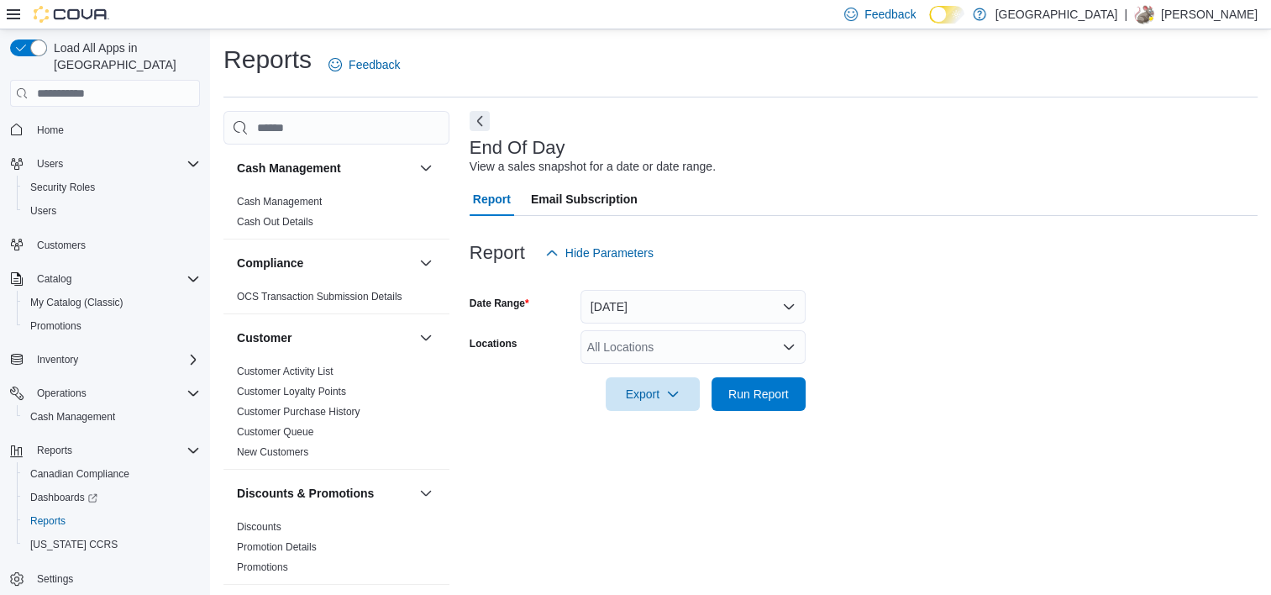
scroll to position [9, 0]
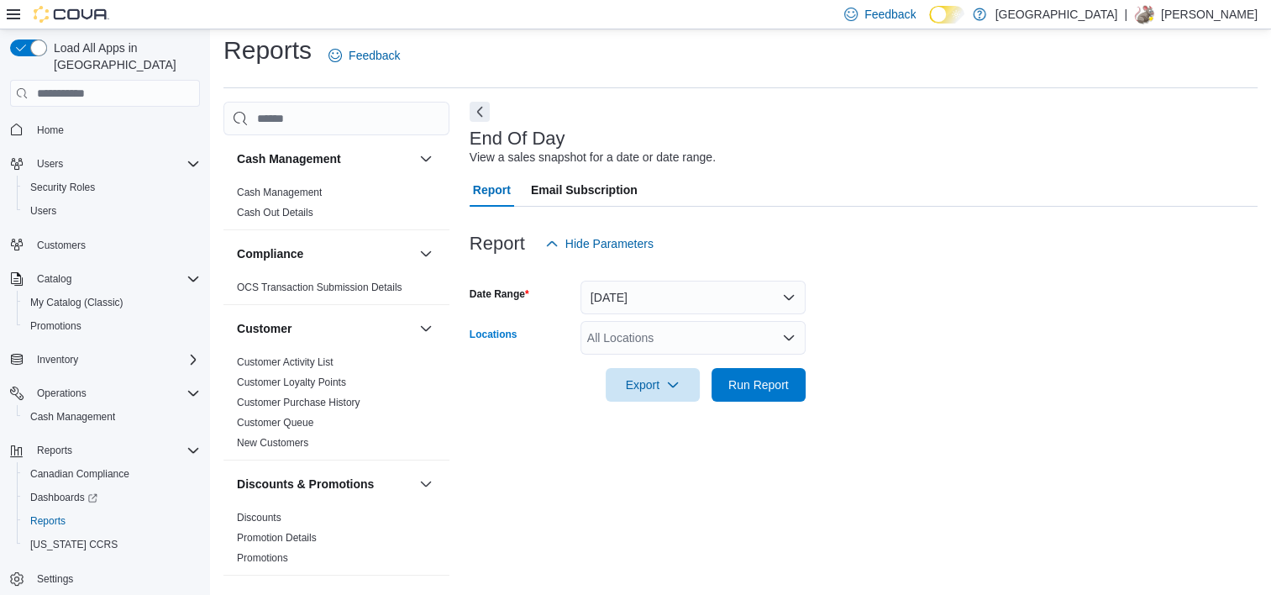
click at [768, 325] on div "All Locations" at bounding box center [693, 338] width 225 height 34
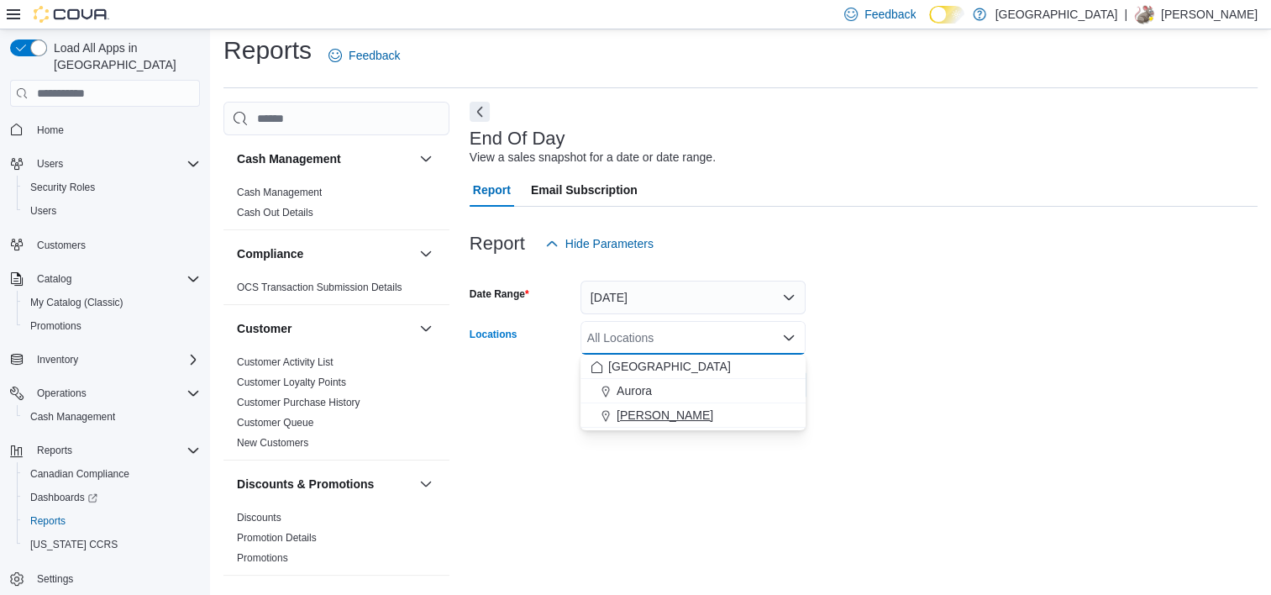
click at [700, 411] on span "[PERSON_NAME]" at bounding box center [665, 415] width 97 height 17
drag, startPoint x: 943, startPoint y: 487, endPoint x: 928, endPoint y: 449, distance: 41.5
click at [942, 489] on div "End Of Day View a sales snapshot for a date or date range. Report Email Subscri…" at bounding box center [864, 342] width 788 height 480
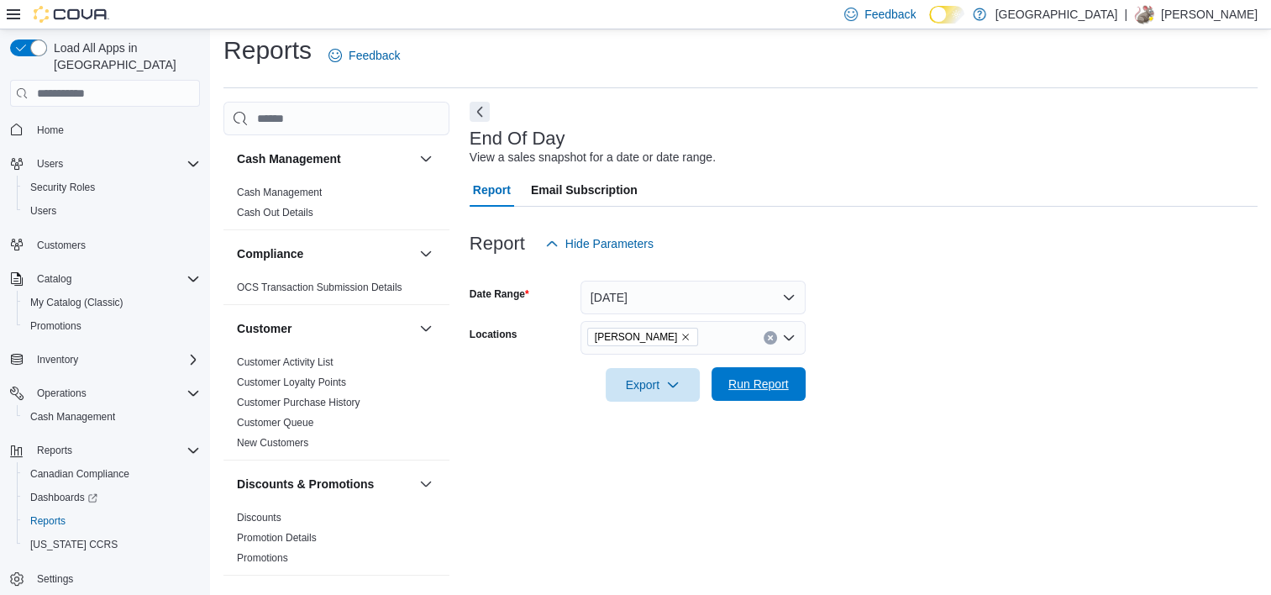
click at [748, 394] on span "Run Report" at bounding box center [759, 384] width 74 height 34
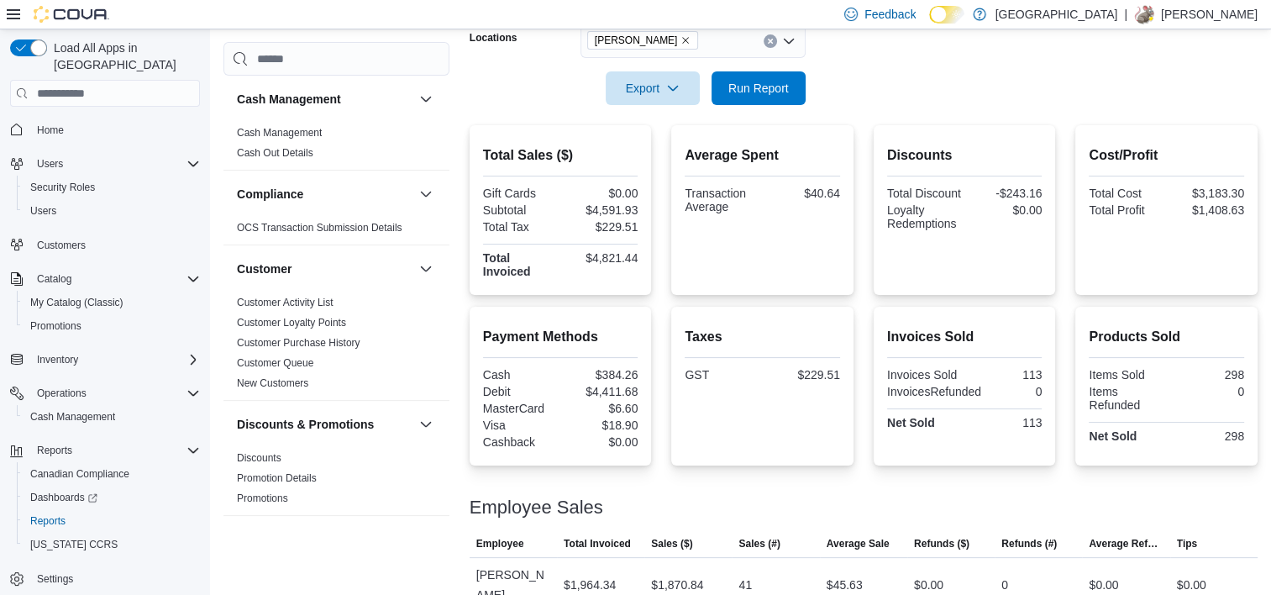
scroll to position [292, 0]
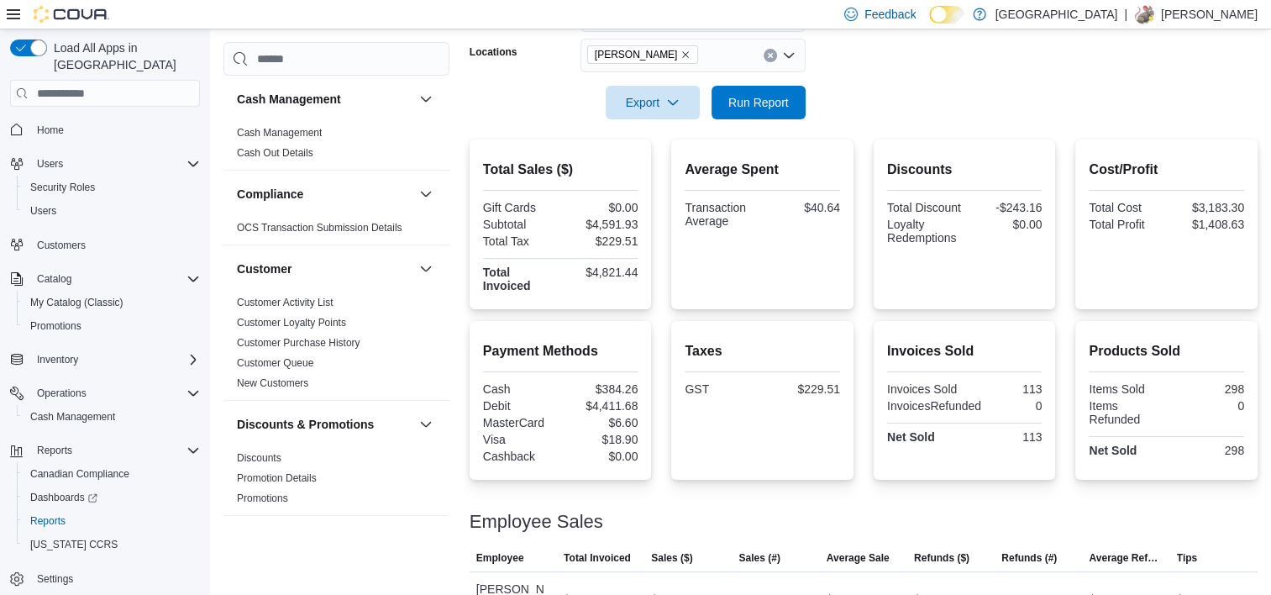
click at [770, 119] on div at bounding box center [864, 129] width 788 height 20
click at [761, 97] on span "Run Report" at bounding box center [758, 101] width 60 height 17
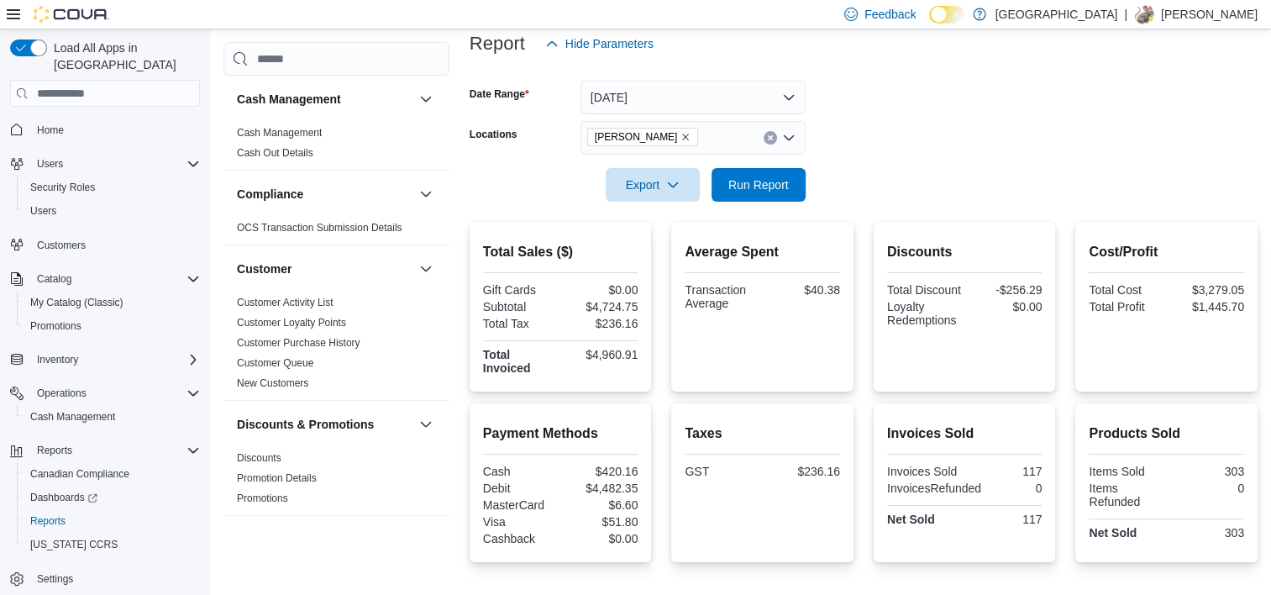
scroll to position [208, 0]
click at [759, 175] on span "Run Report" at bounding box center [759, 186] width 74 height 34
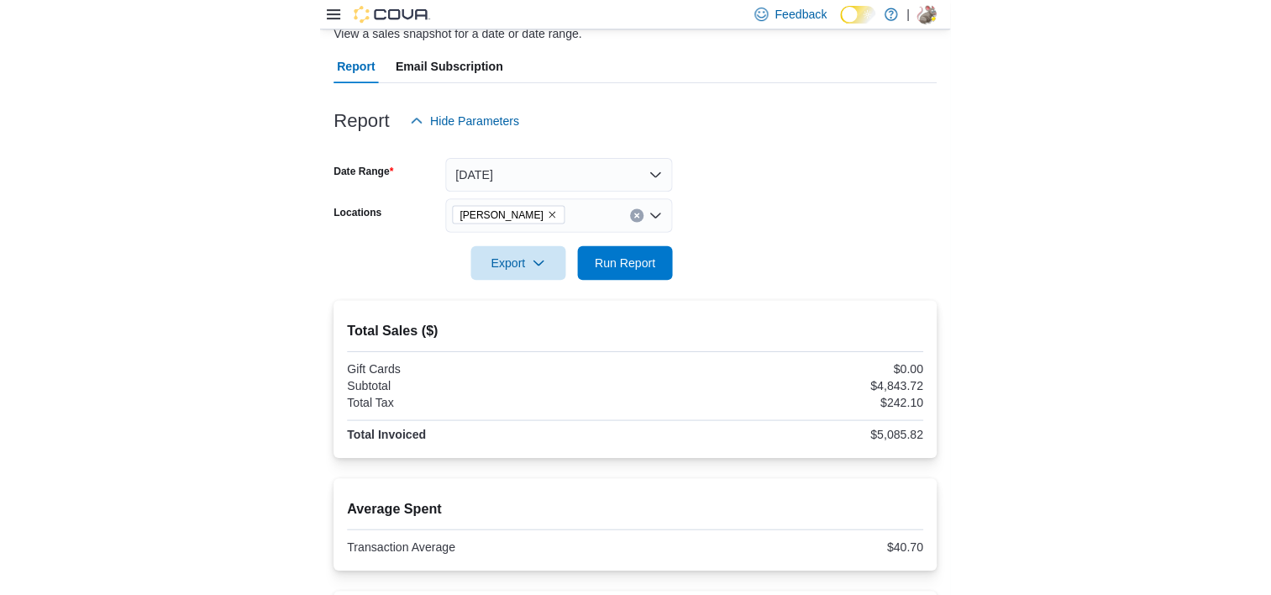
scroll to position [39, 0]
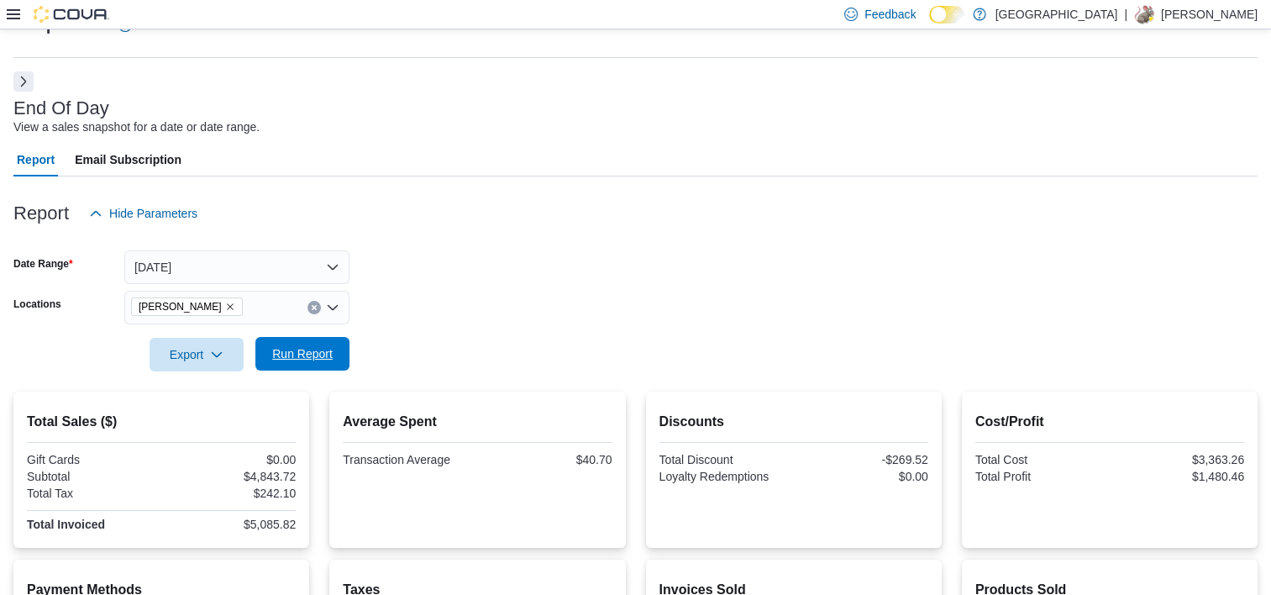
click at [306, 355] on span "Run Report" at bounding box center [302, 353] width 60 height 17
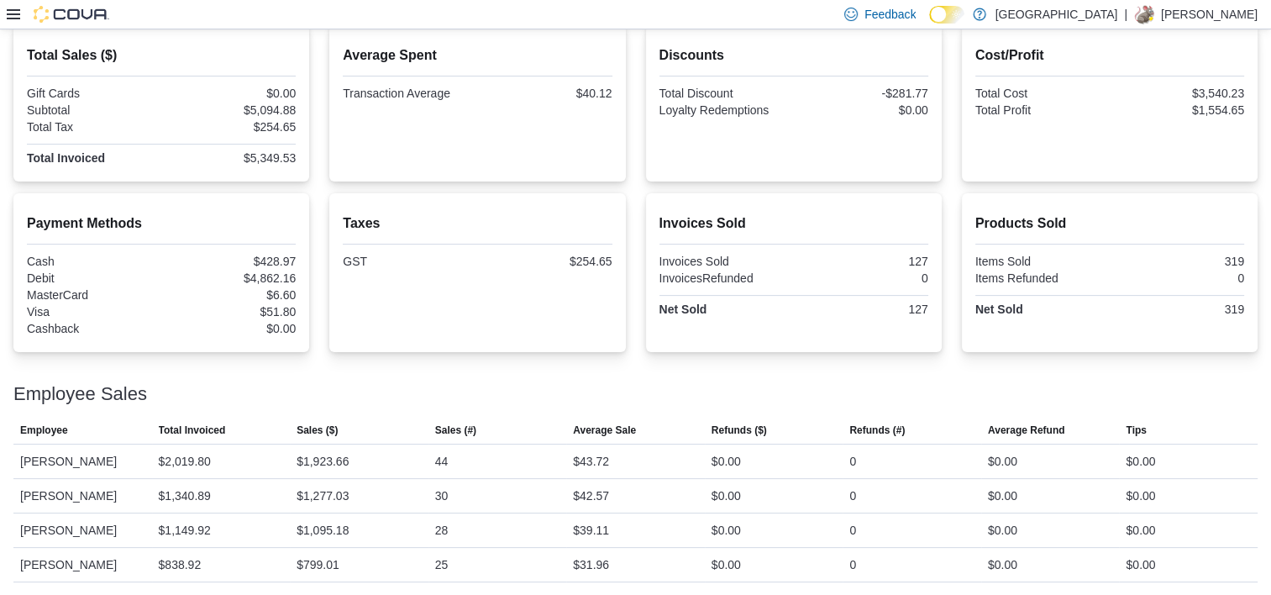
scroll to position [154, 0]
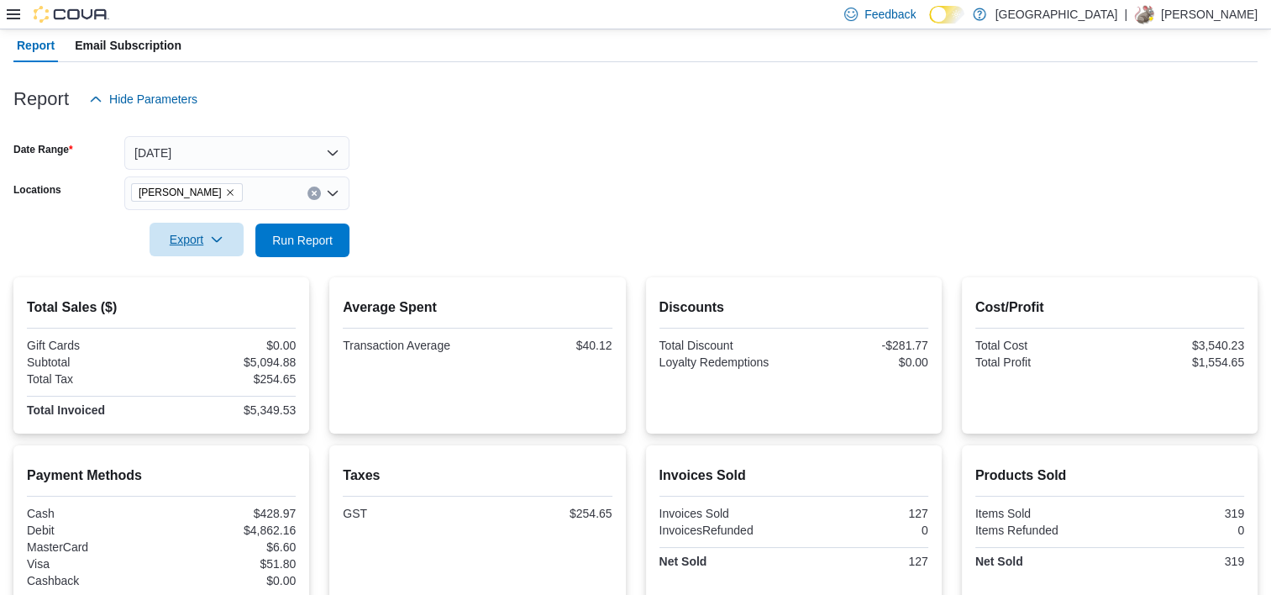
click at [202, 225] on span "Export" at bounding box center [197, 240] width 74 height 34
click at [223, 318] on button "Export to Pdf" at bounding box center [199, 308] width 96 height 34
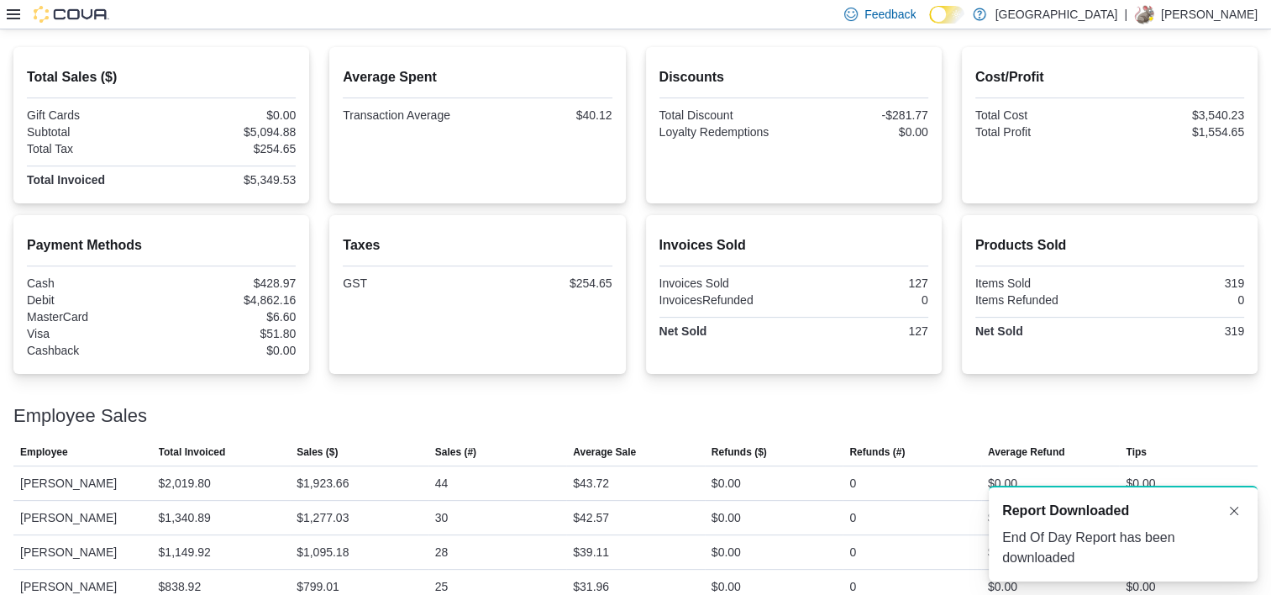
scroll to position [406, 0]
